Goal: Browse casually

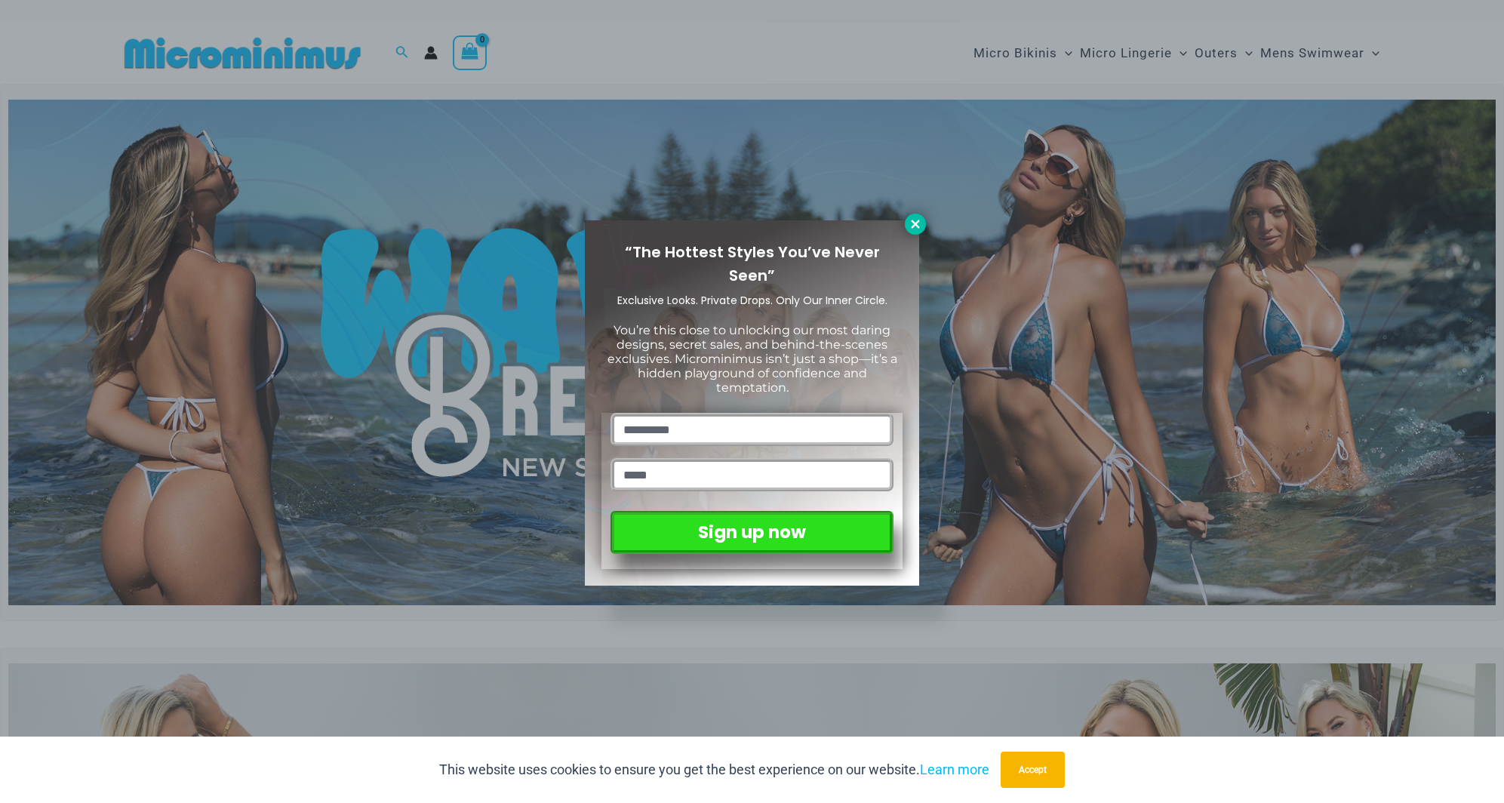
click at [918, 223] on icon at bounding box center [916, 224] width 14 height 14
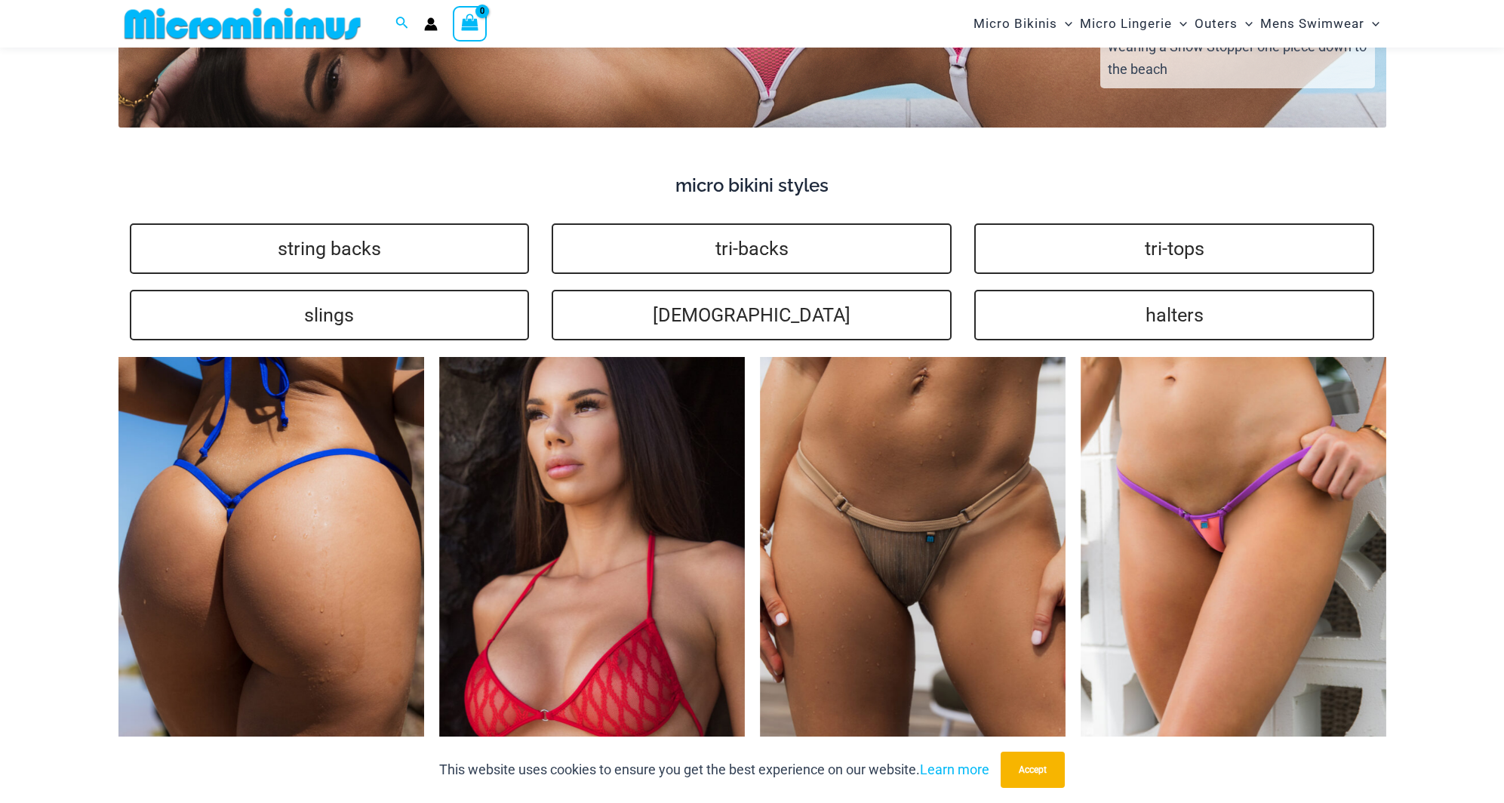
scroll to position [3682, 0]
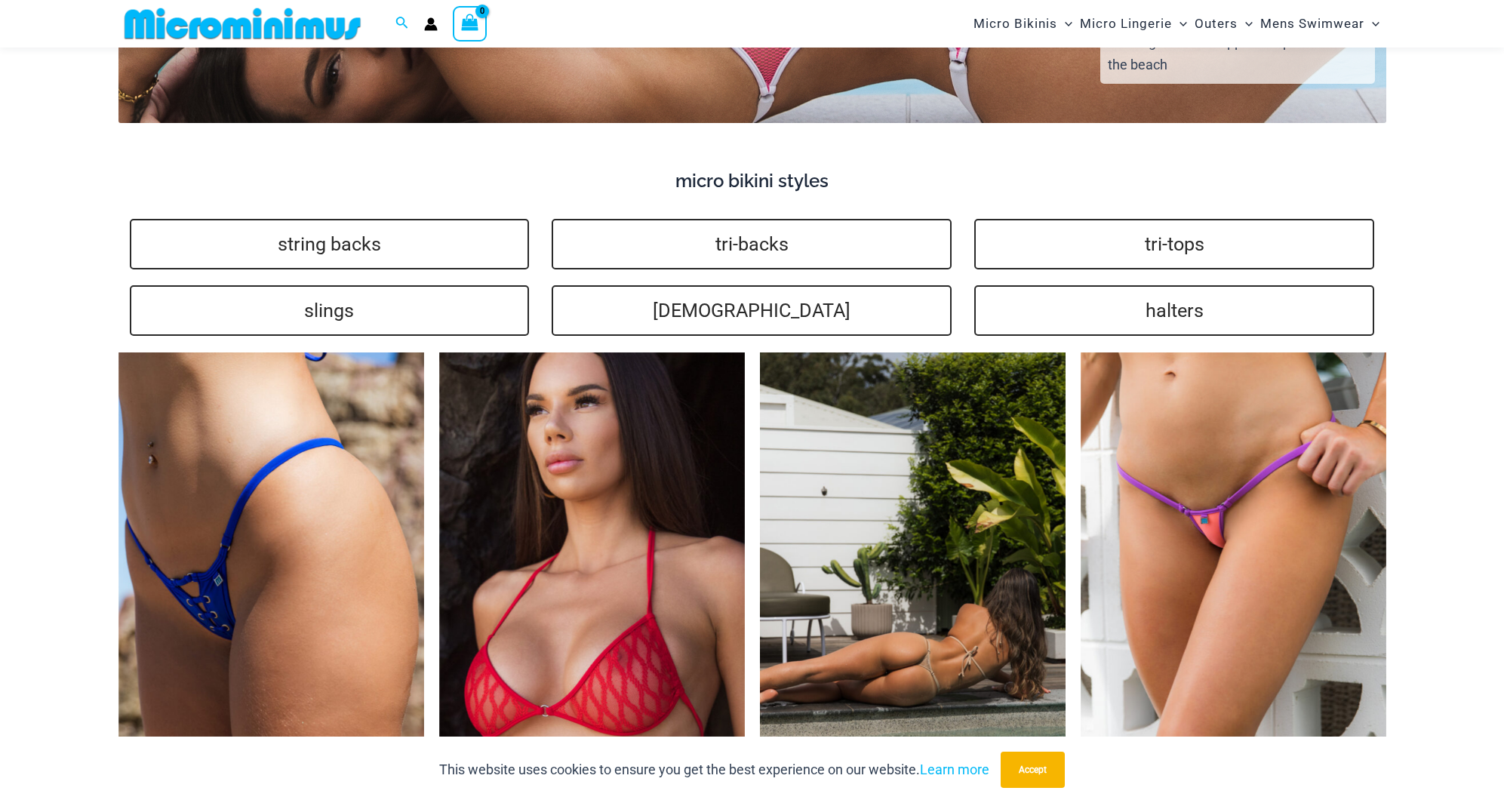
click at [879, 481] on img at bounding box center [913, 582] width 306 height 459
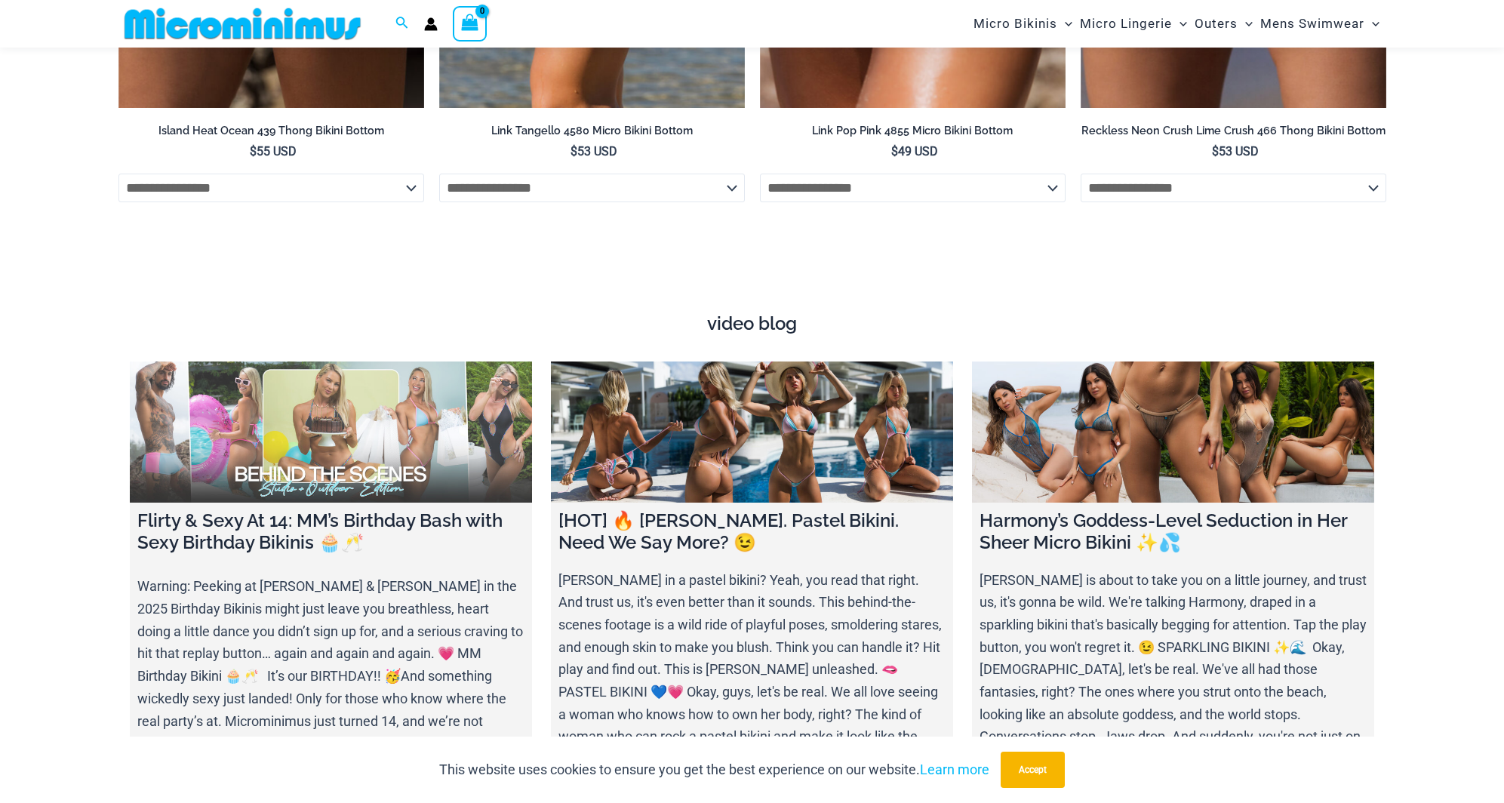
scroll to position [5598, 0]
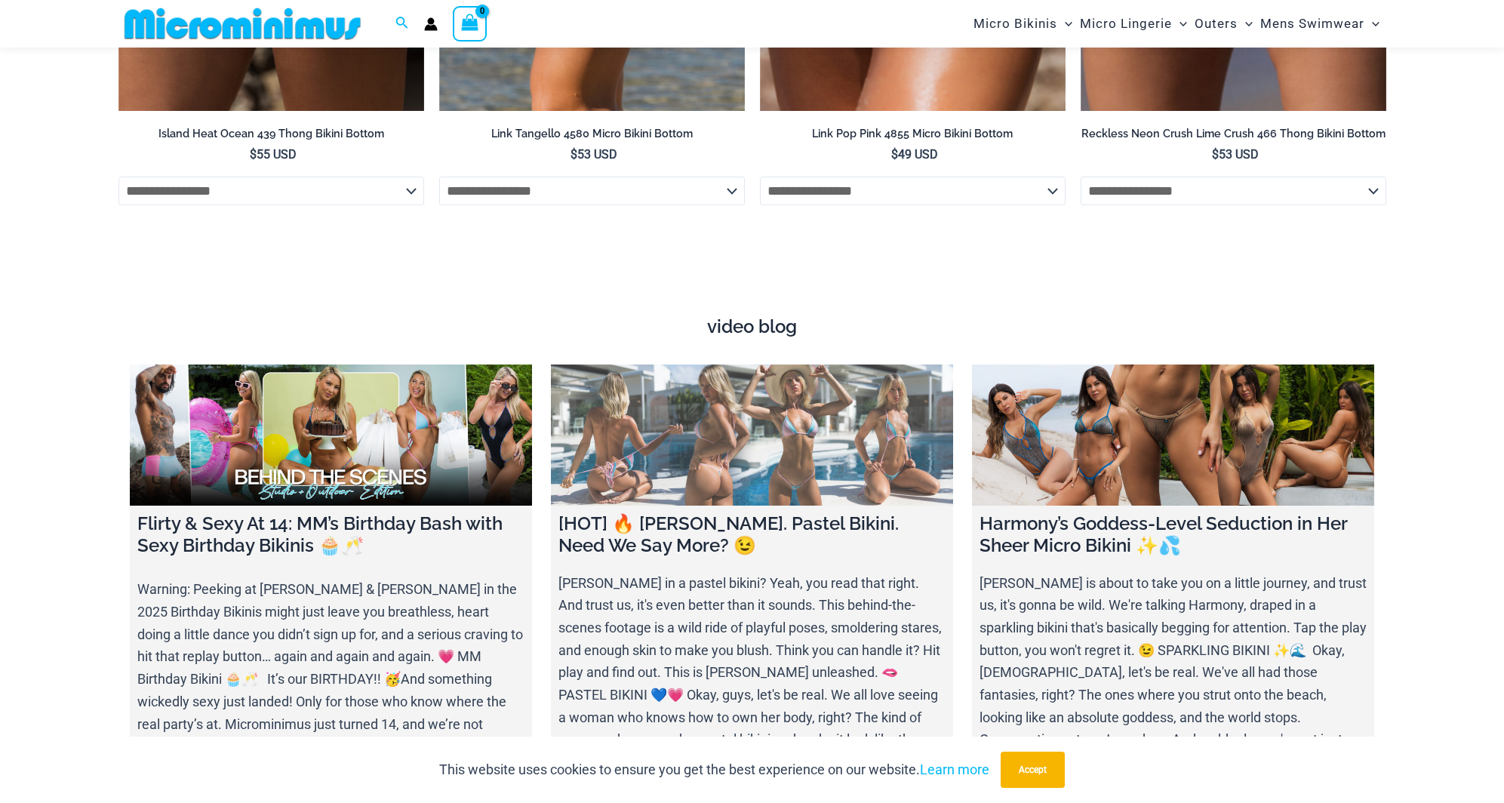
click at [762, 445] on link at bounding box center [752, 435] width 402 height 141
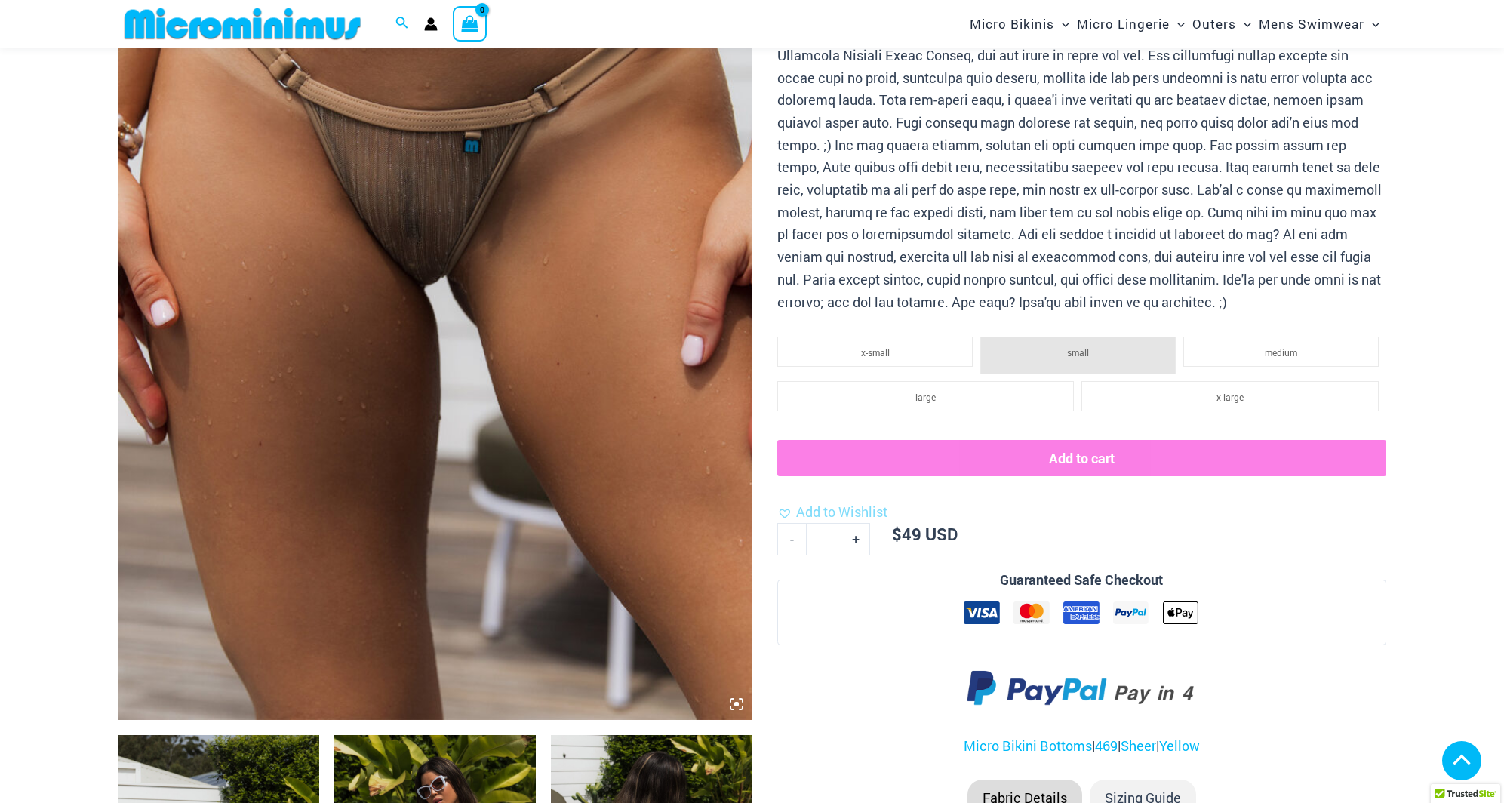
scroll to position [314, 0]
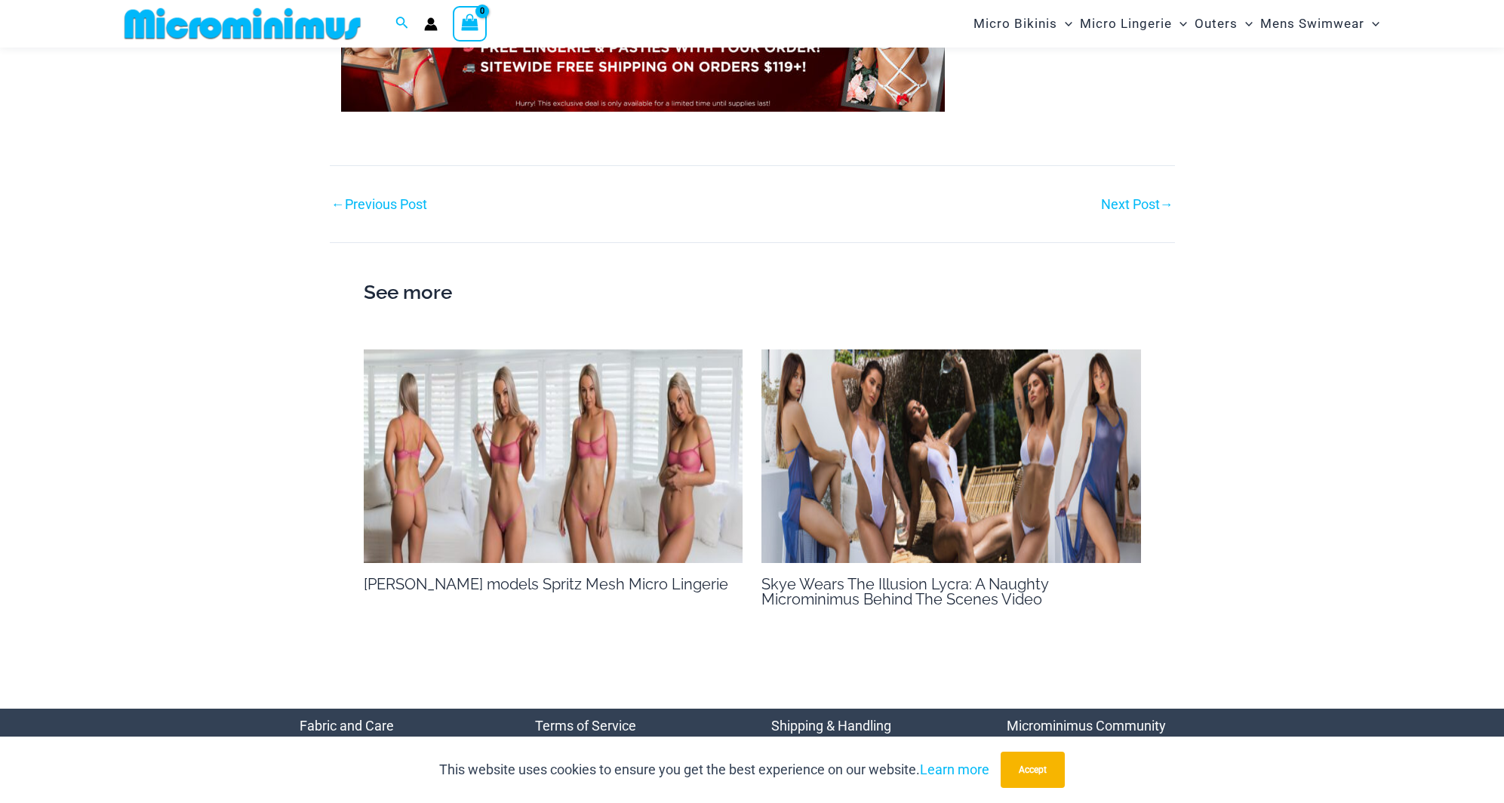
scroll to position [1691, 0]
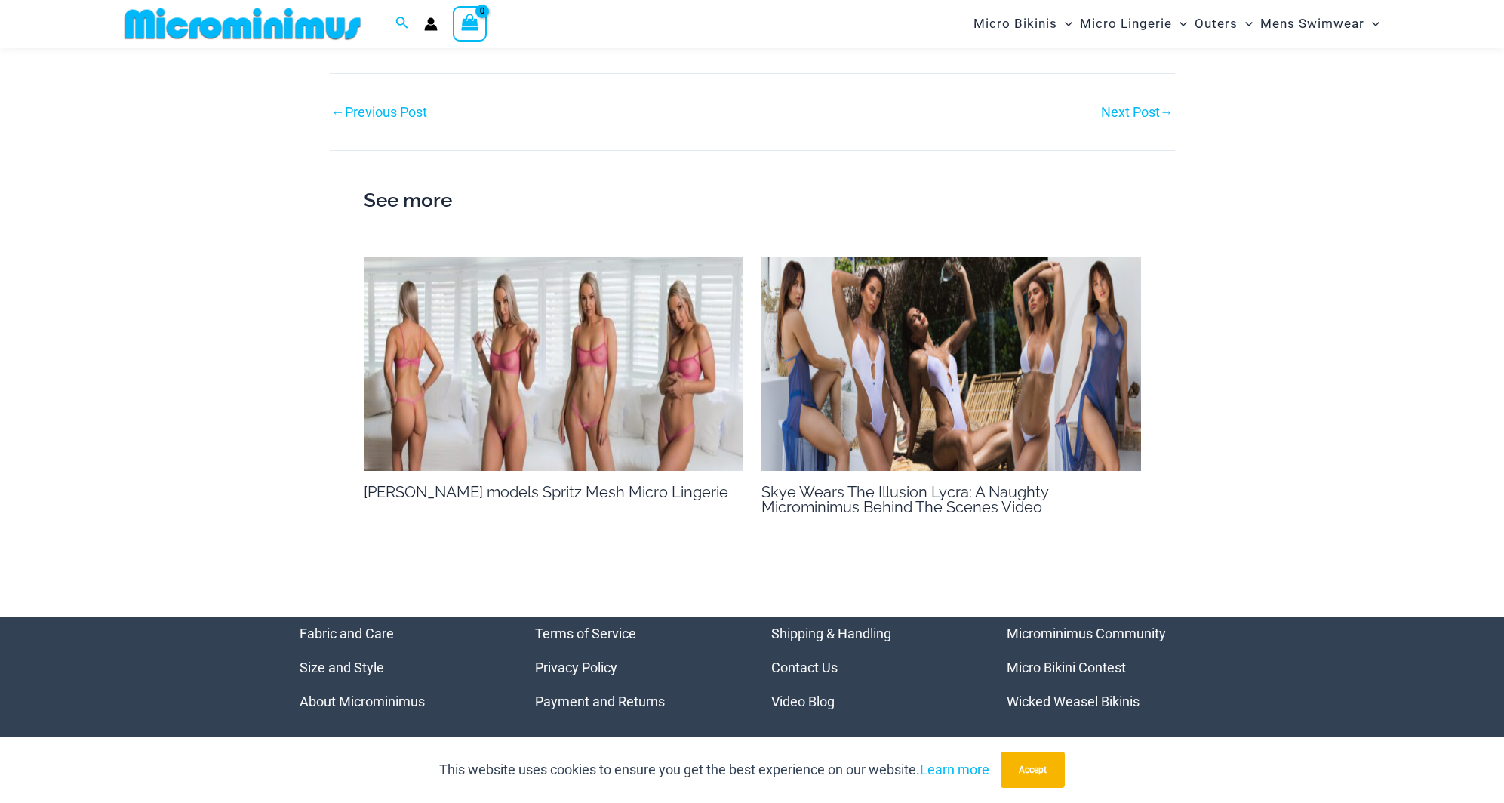
click at [609, 401] on img at bounding box center [554, 364] width 380 height 214
